Goal: Task Accomplishment & Management: Use online tool/utility

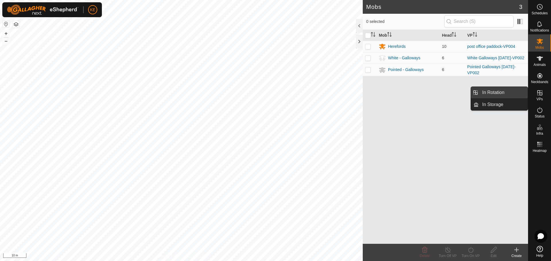
drag, startPoint x: 526, startPoint y: 94, endPoint x: 495, endPoint y: 94, distance: 31.3
click at [495, 94] on link "In Rotation" at bounding box center [502, 92] width 49 height 11
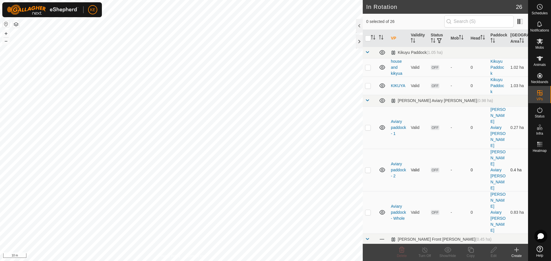
checkbox input "true"
click at [470, 252] on icon at bounding box center [470, 250] width 7 height 7
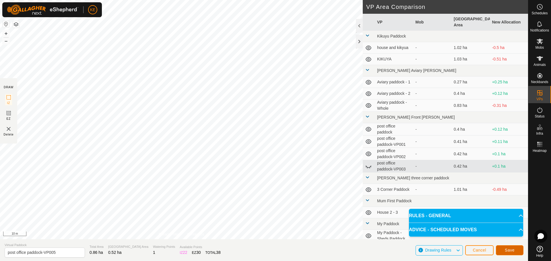
click at [510, 249] on span "Save" at bounding box center [509, 250] width 10 height 5
